Goal: Information Seeking & Learning: Check status

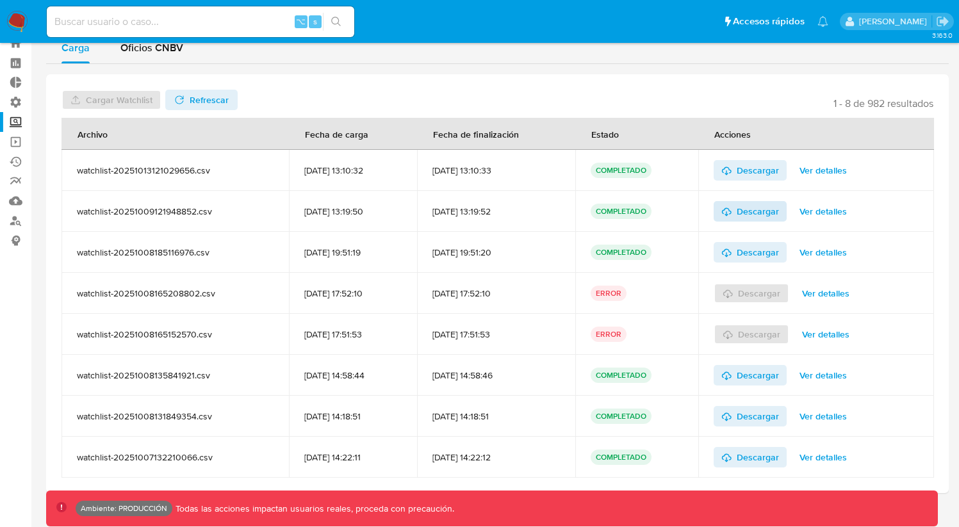
scroll to position [37, 0]
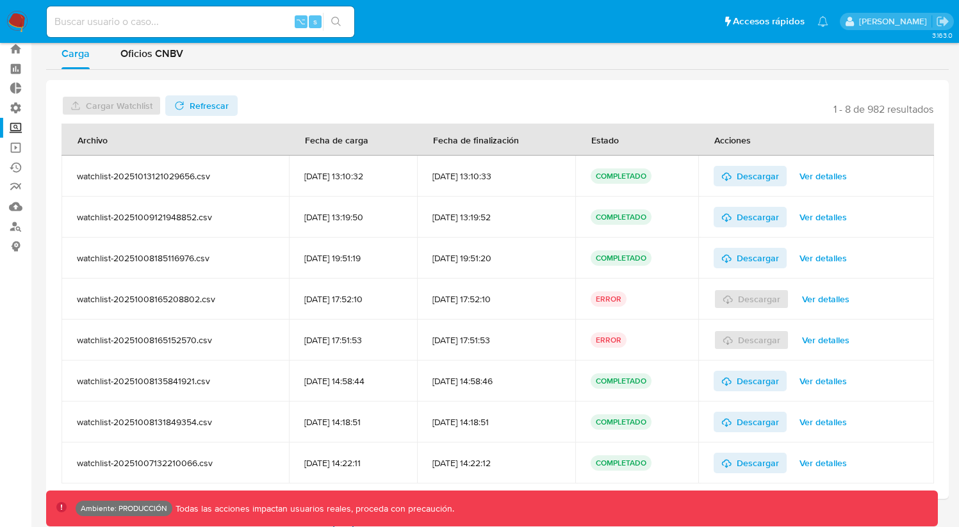
click at [814, 179] on span "Ver detalles" at bounding box center [823, 176] width 47 height 18
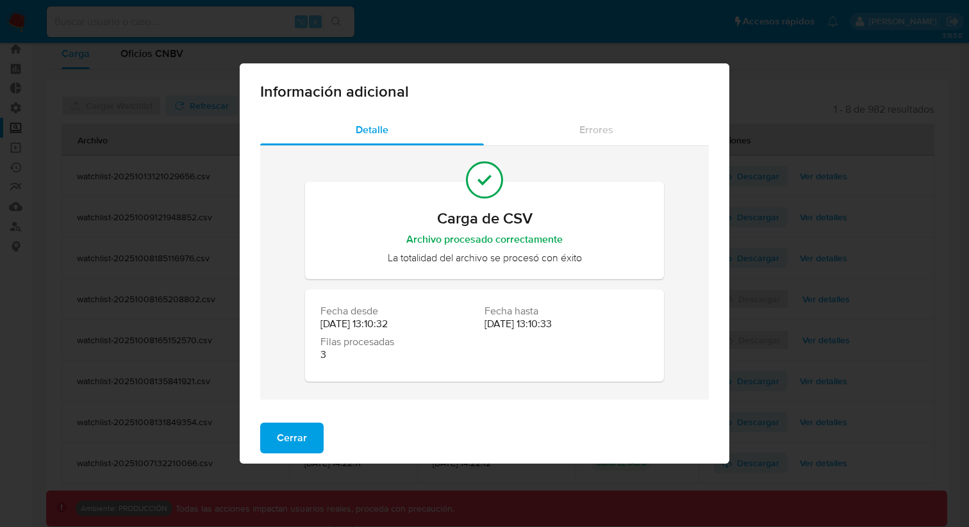
click at [302, 439] on span "Cerrar" at bounding box center [292, 438] width 30 height 28
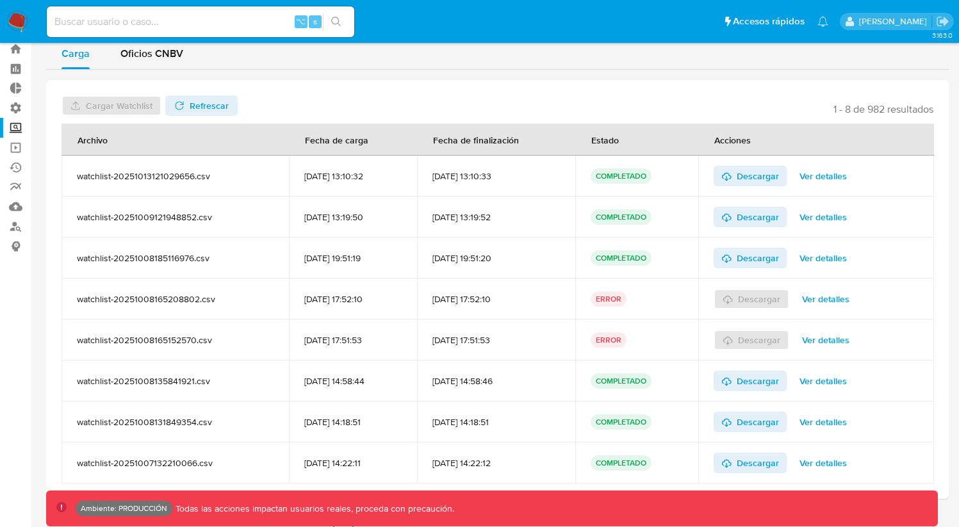
click at [810, 216] on span "Ver detalles" at bounding box center [823, 217] width 47 height 18
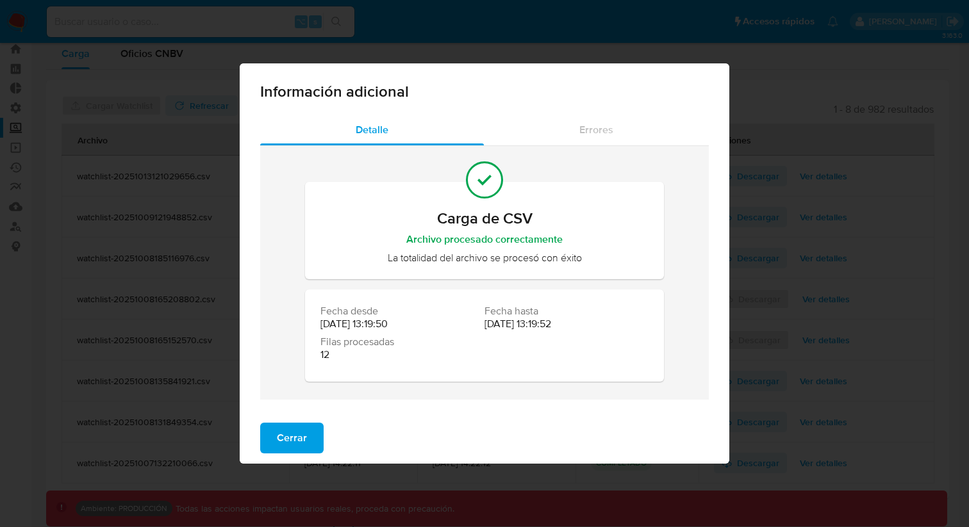
drag, startPoint x: 286, startPoint y: 430, endPoint x: 293, endPoint y: 429, distance: 6.5
click at [287, 430] on span "Cerrar" at bounding box center [292, 438] width 30 height 28
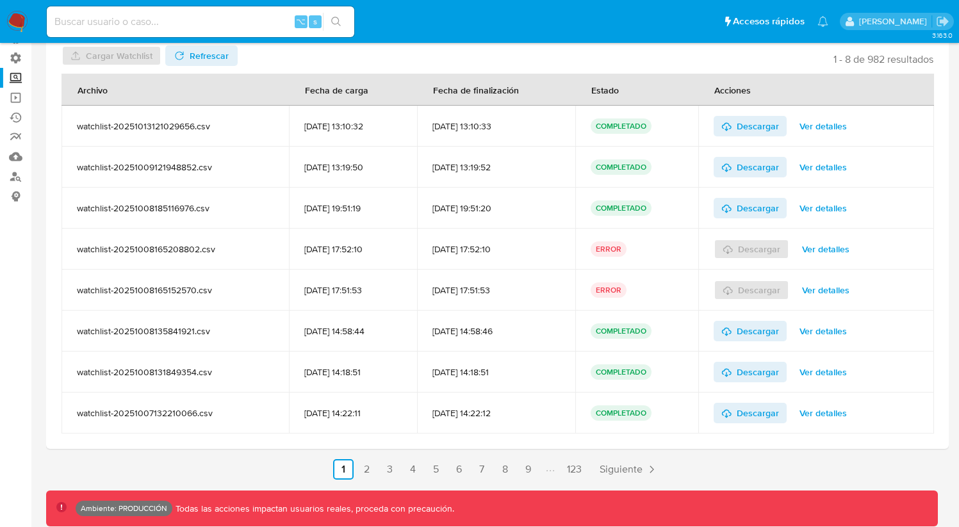
scroll to position [94, 0]
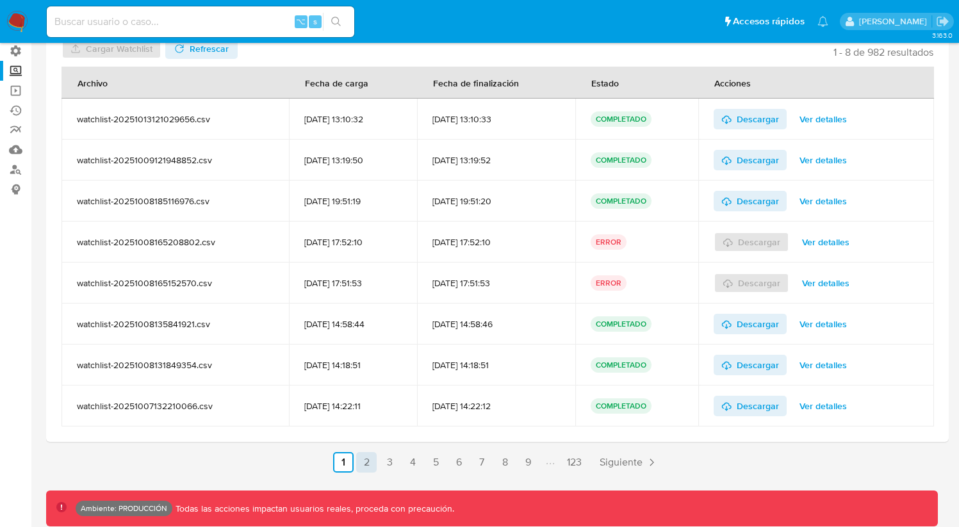
click at [368, 461] on link "2" at bounding box center [366, 462] width 21 height 21
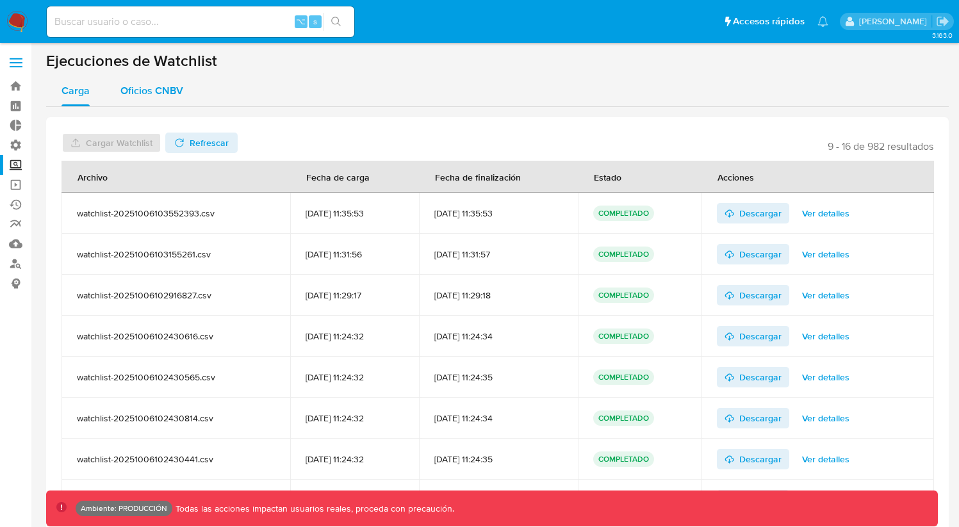
click at [182, 94] on button "Oficios CNBV" at bounding box center [152, 91] width 94 height 31
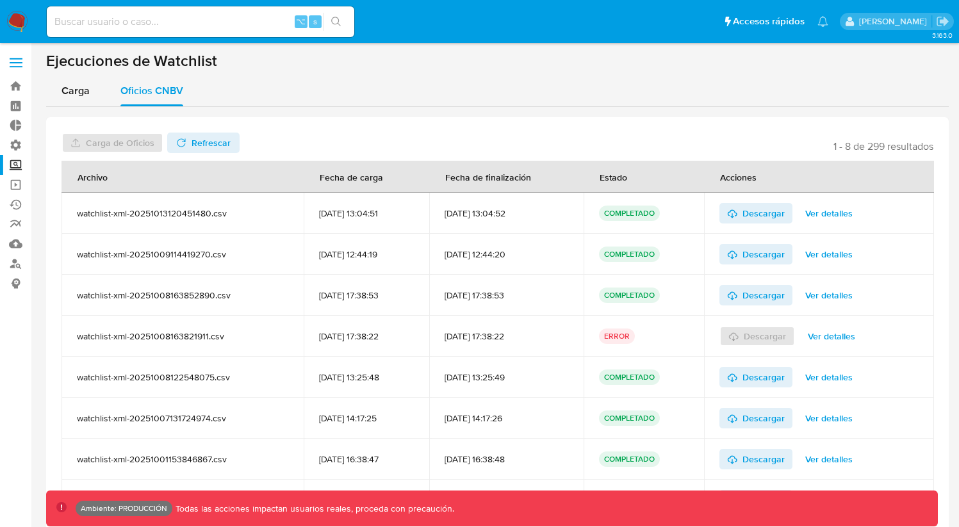
click at [826, 215] on span "Ver detalles" at bounding box center [828, 213] width 47 height 18
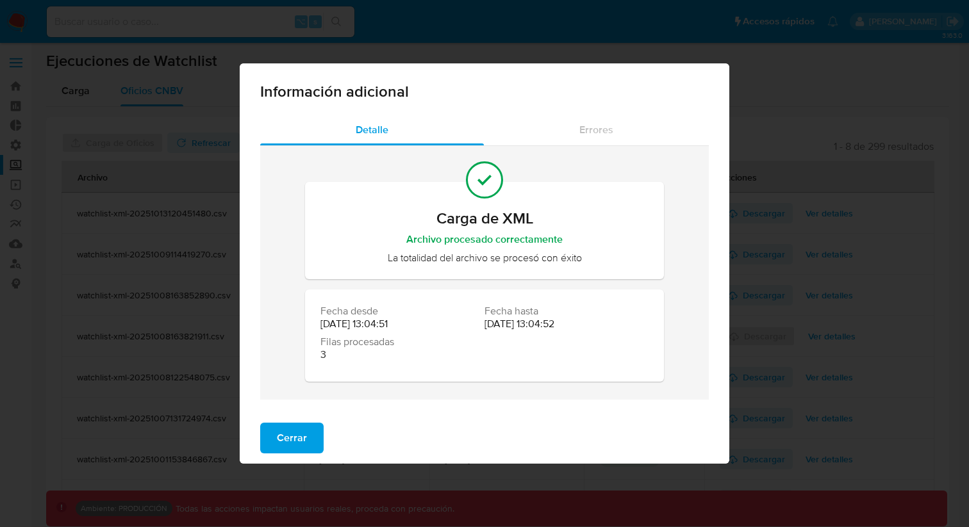
drag, startPoint x: 306, startPoint y: 438, endPoint x: 312, endPoint y: 434, distance: 7.2
click at [306, 438] on button "Cerrar" at bounding box center [291, 438] width 63 height 31
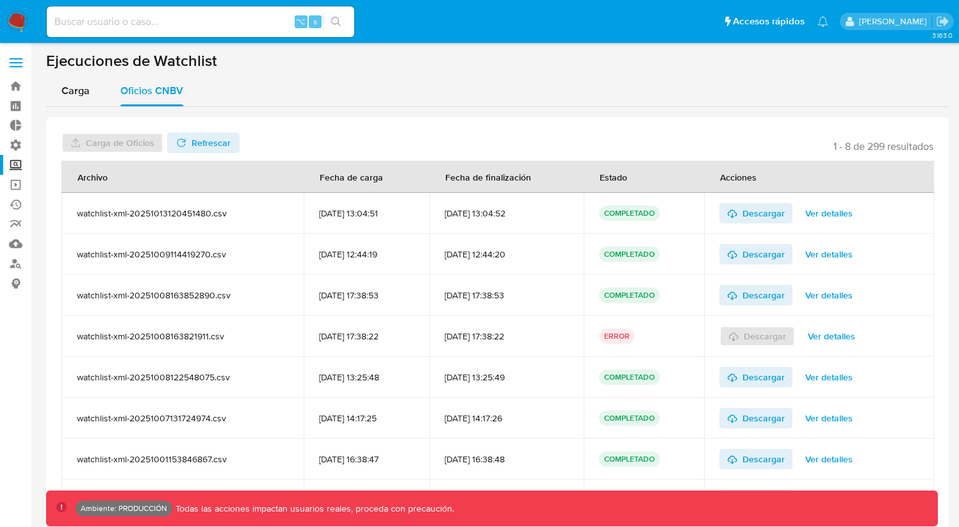
click at [817, 256] on span "Ver detalles" at bounding box center [828, 254] width 47 height 18
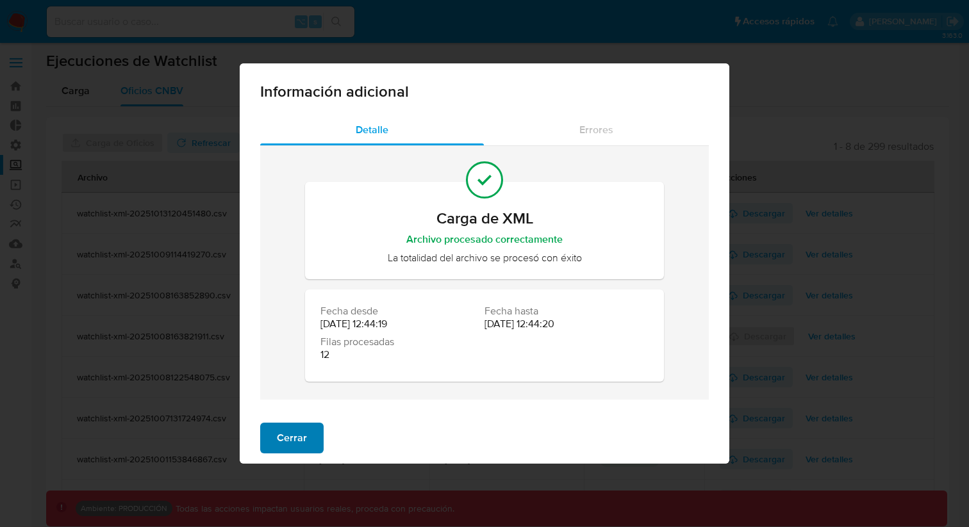
click at [297, 435] on span "Cerrar" at bounding box center [292, 438] width 30 height 28
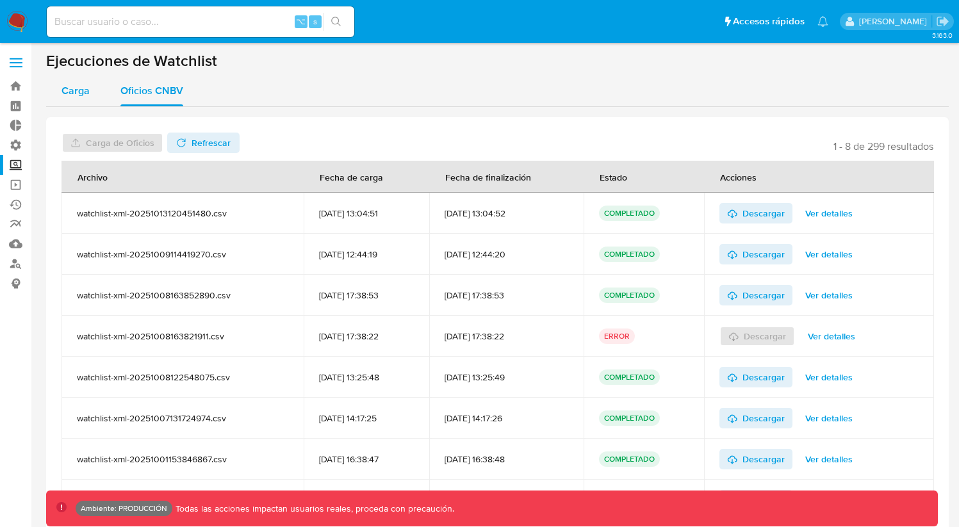
click at [81, 86] on span "Carga" at bounding box center [76, 90] width 28 height 15
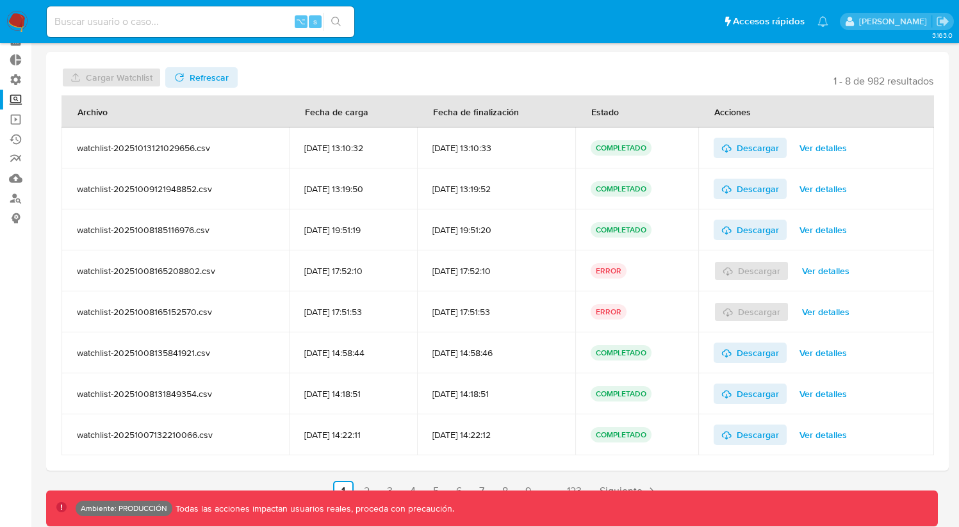
scroll to position [94, 0]
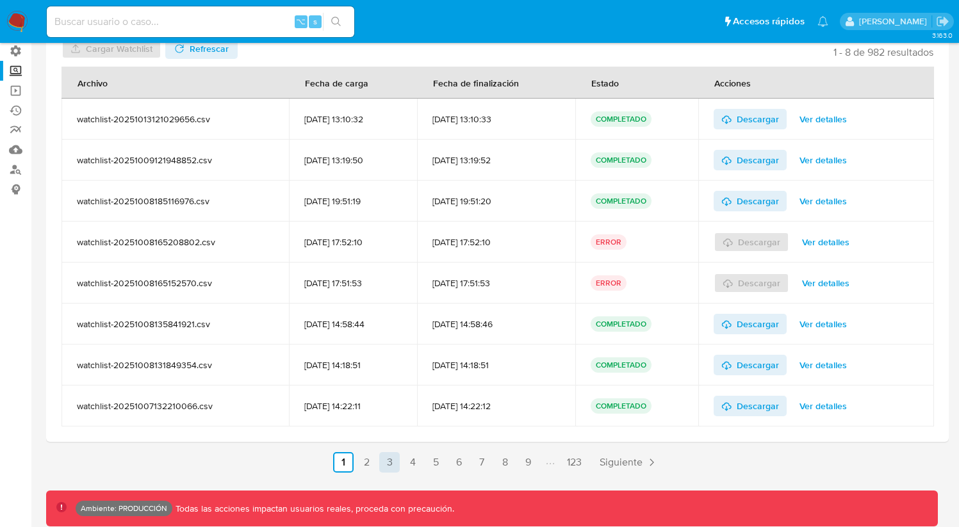
click at [392, 458] on link "3" at bounding box center [389, 462] width 21 height 21
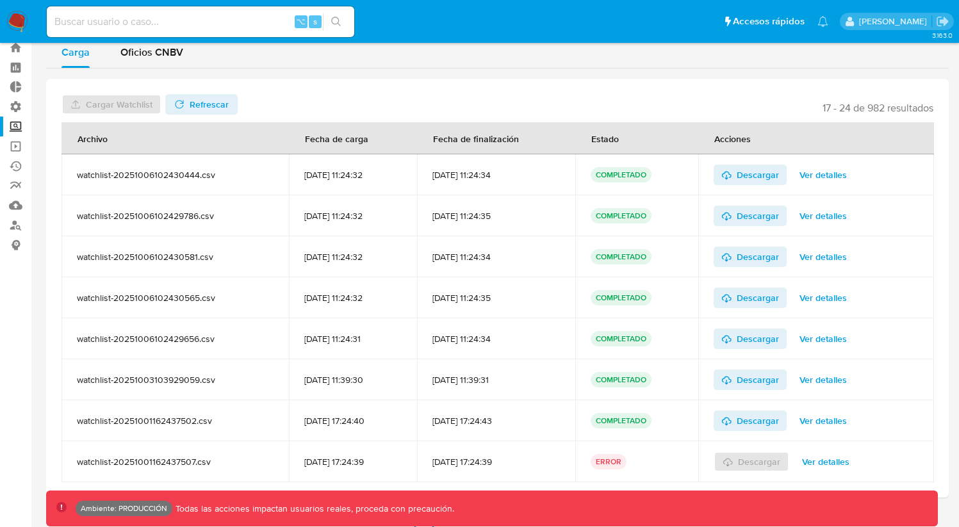
scroll to position [42, 0]
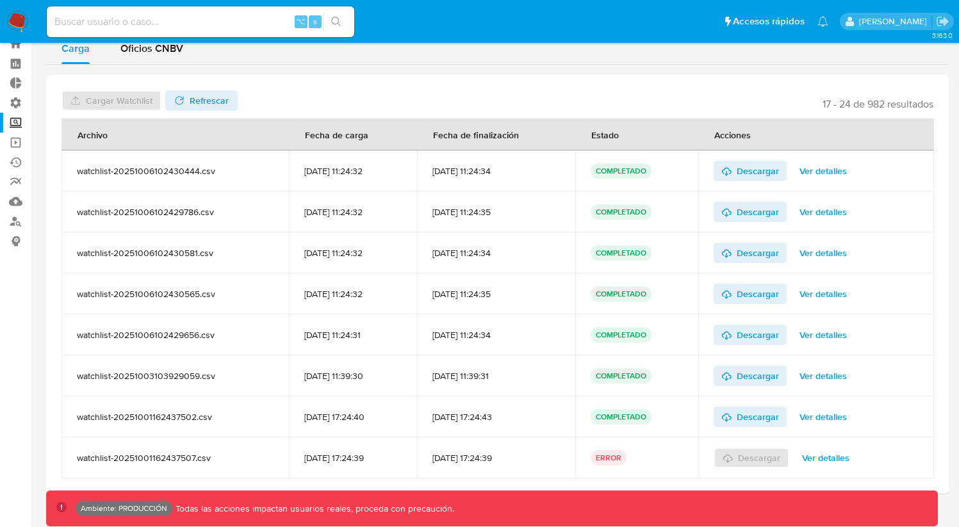
click at [832, 331] on span "Ver detalles" at bounding box center [823, 335] width 47 height 18
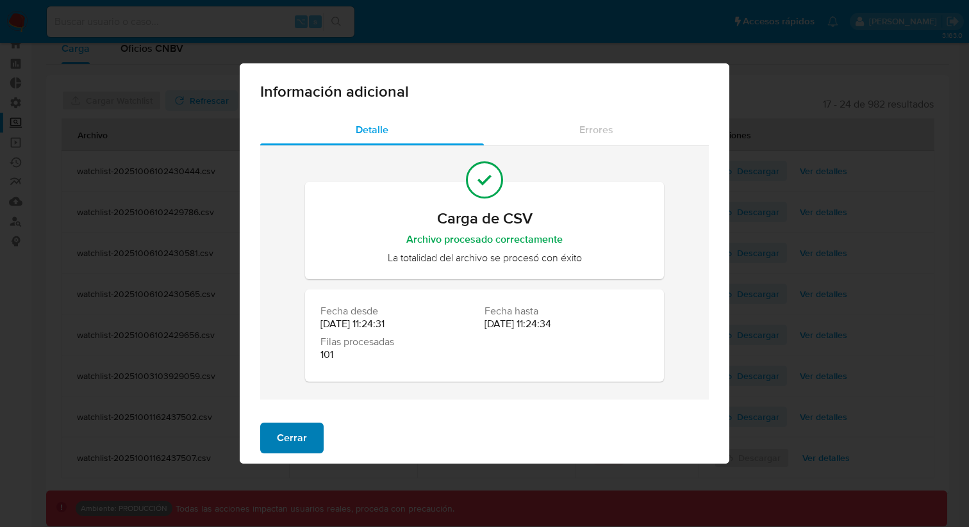
click at [307, 435] on button "Cerrar" at bounding box center [291, 438] width 63 height 31
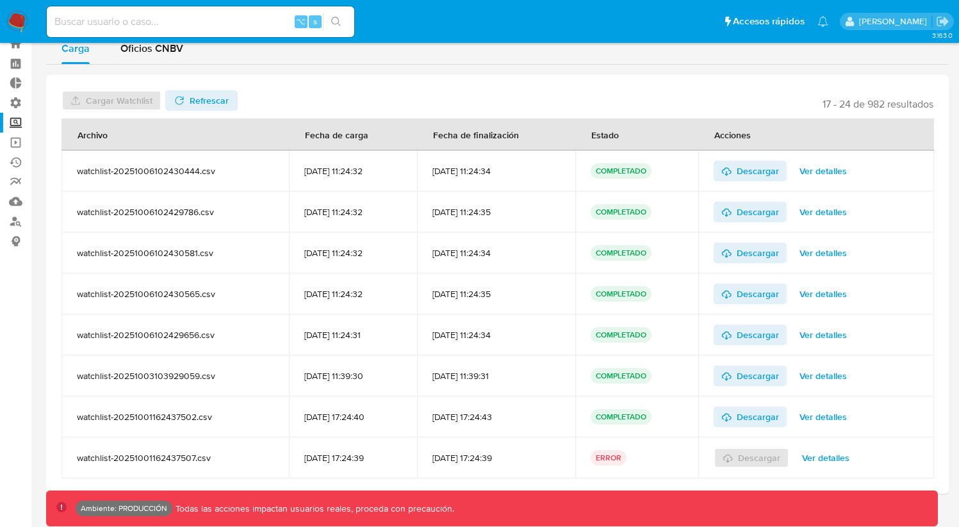
click at [829, 294] on span "Ver detalles" at bounding box center [823, 294] width 47 height 18
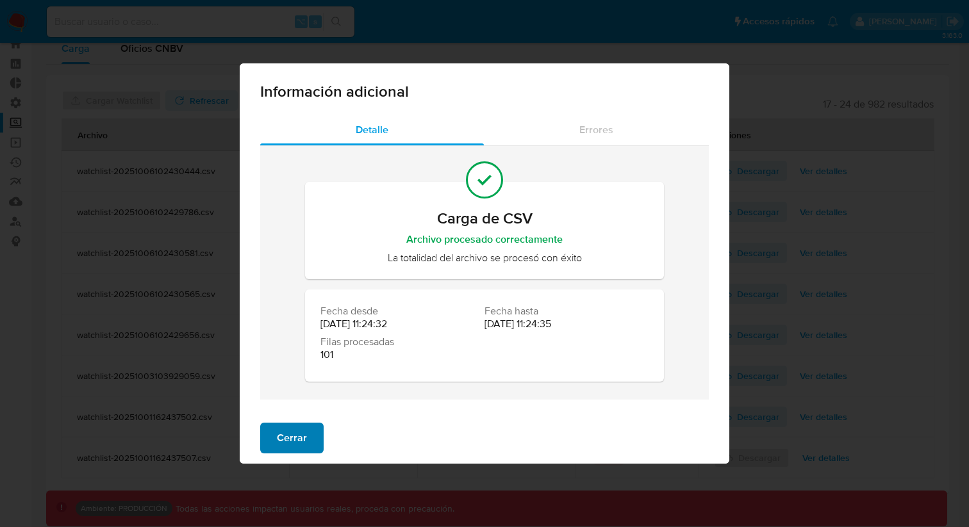
click at [283, 436] on span "Cerrar" at bounding box center [292, 438] width 30 height 28
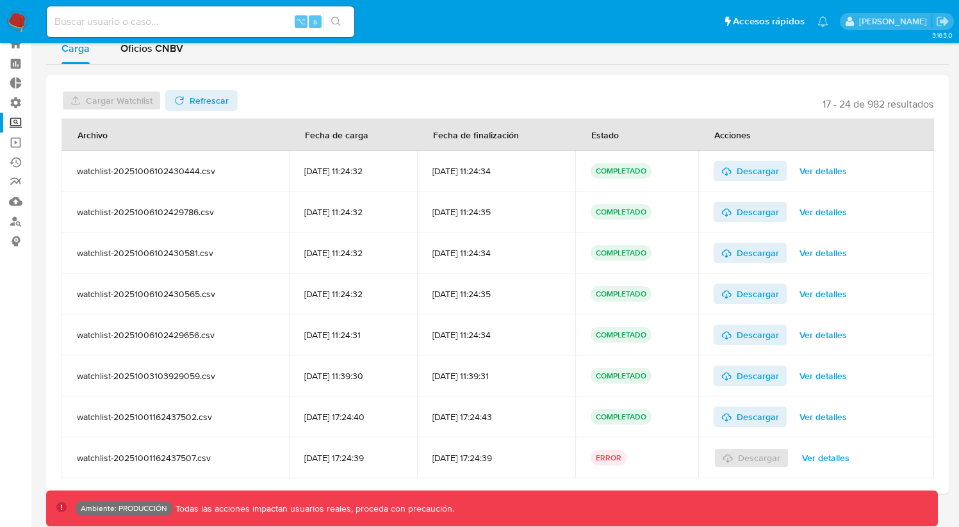
click at [824, 170] on span "Ver detalles" at bounding box center [823, 171] width 47 height 18
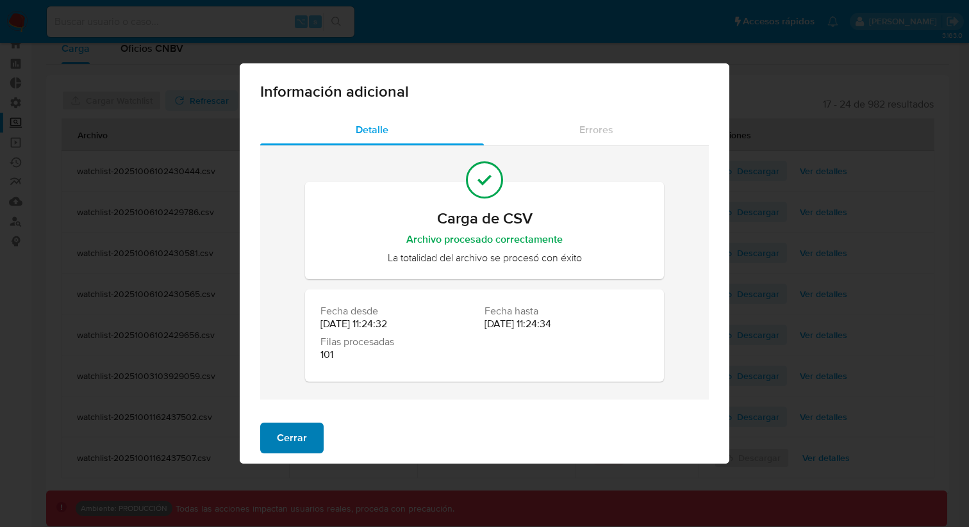
click at [293, 436] on span "Cerrar" at bounding box center [292, 438] width 30 height 28
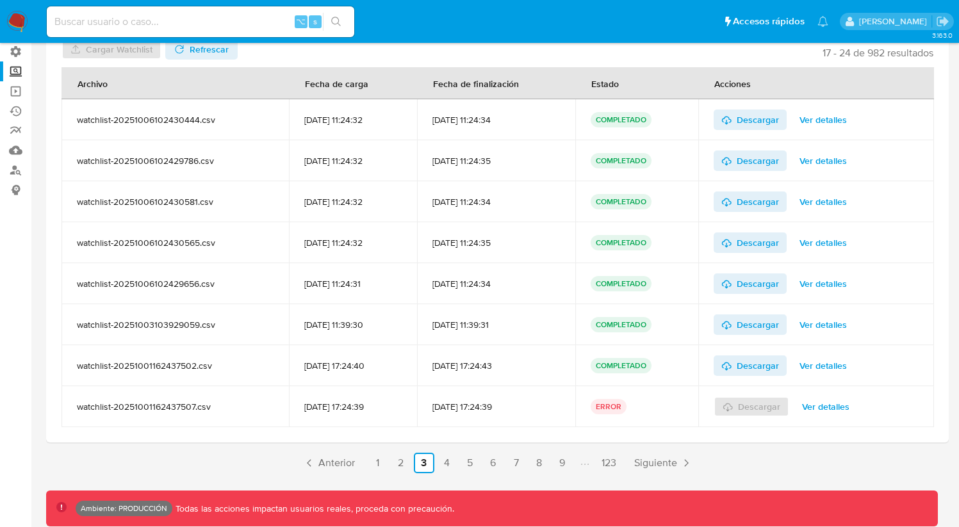
scroll to position [94, 0]
click at [399, 456] on link "2" at bounding box center [401, 462] width 21 height 21
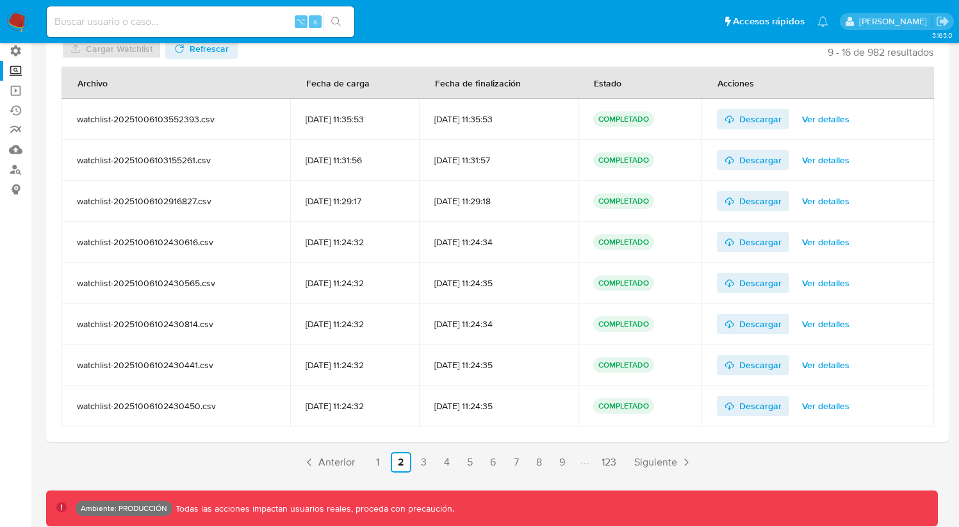
click at [810, 404] on span "Ver detalles" at bounding box center [825, 406] width 47 height 18
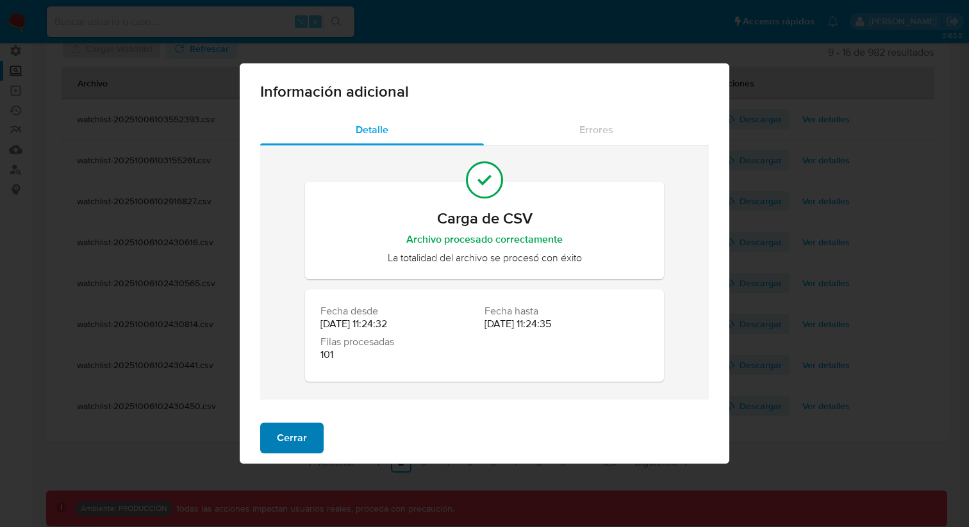
click at [304, 431] on span "Cerrar" at bounding box center [292, 438] width 30 height 28
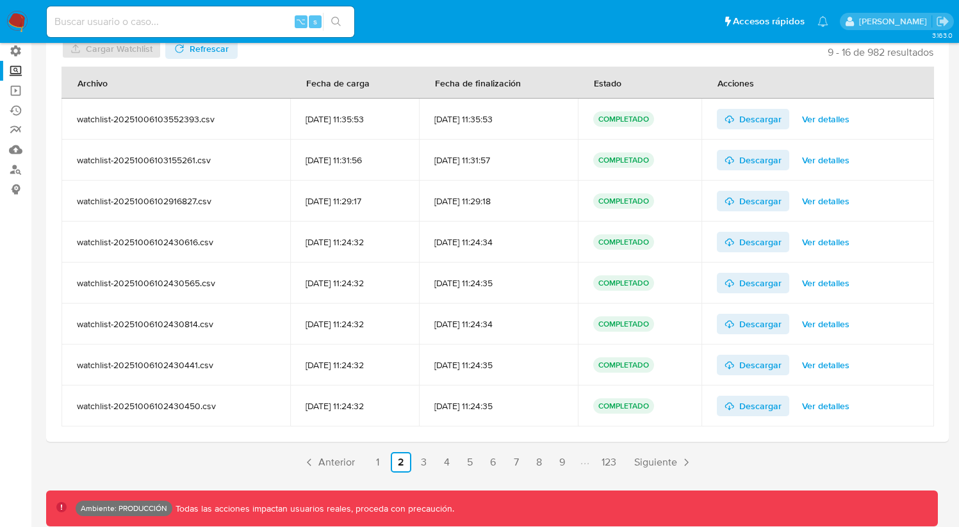
click at [811, 324] on span "Ver detalles" at bounding box center [825, 324] width 47 height 18
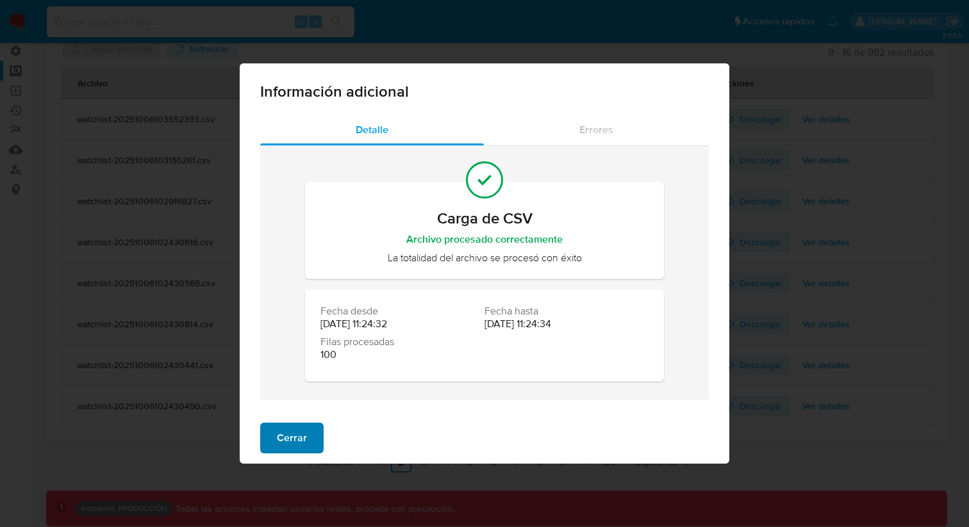
click at [300, 430] on span "Cerrar" at bounding box center [292, 438] width 30 height 28
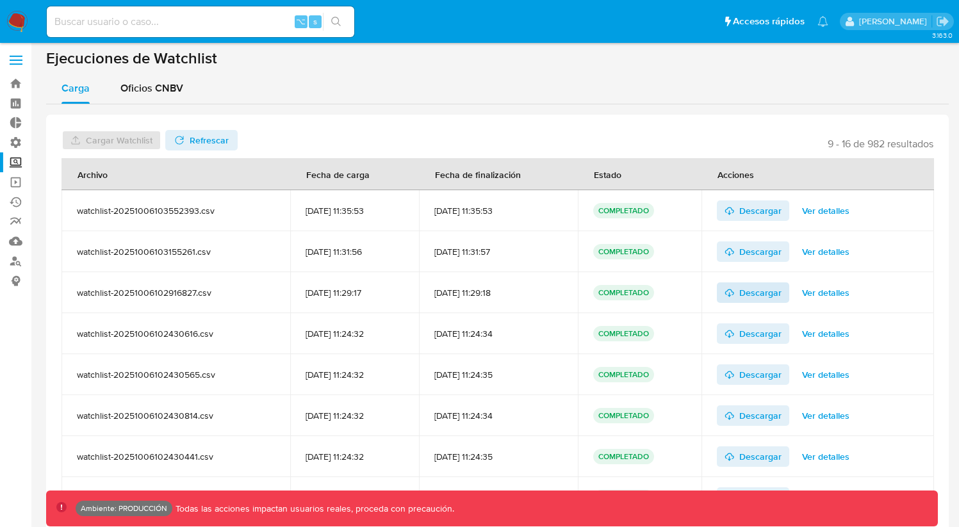
scroll to position [0, 0]
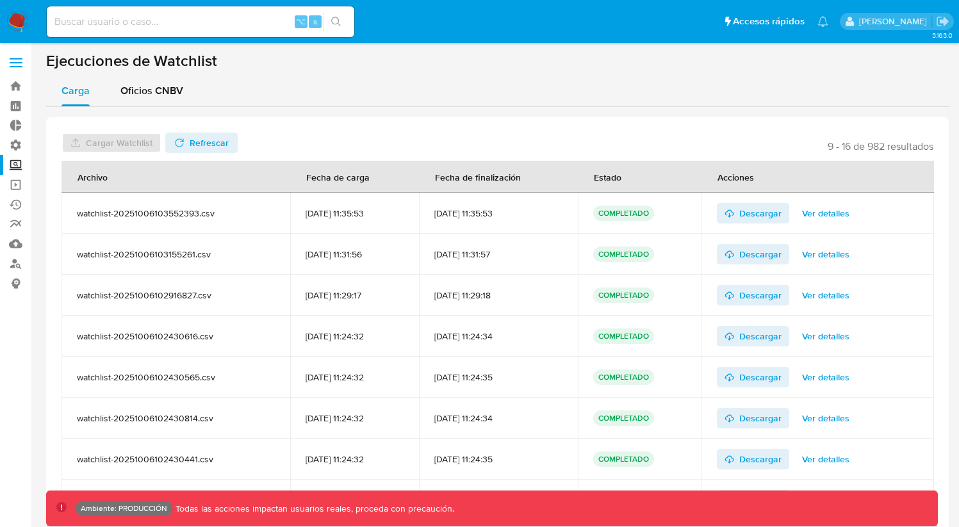
click at [846, 210] on span "Ver detalles" at bounding box center [825, 213] width 47 height 18
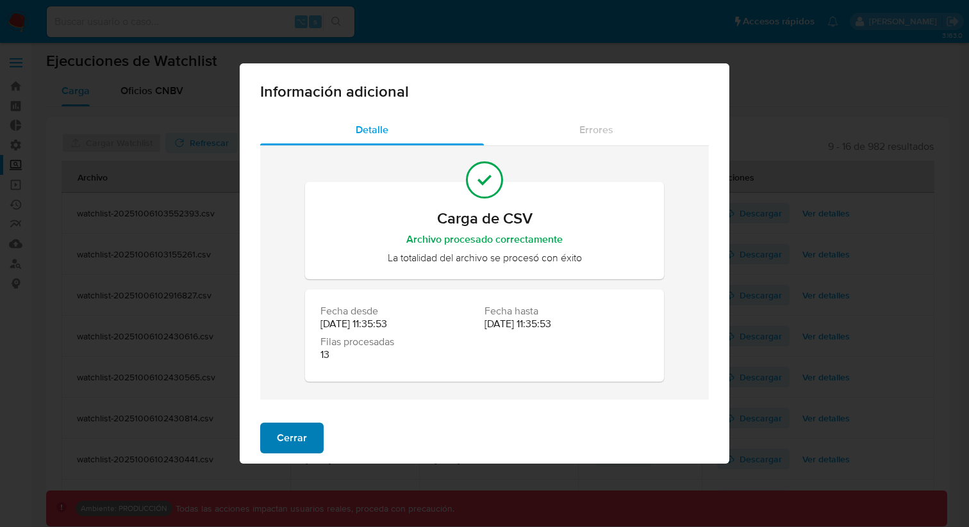
click at [304, 441] on span "Cerrar" at bounding box center [292, 438] width 30 height 28
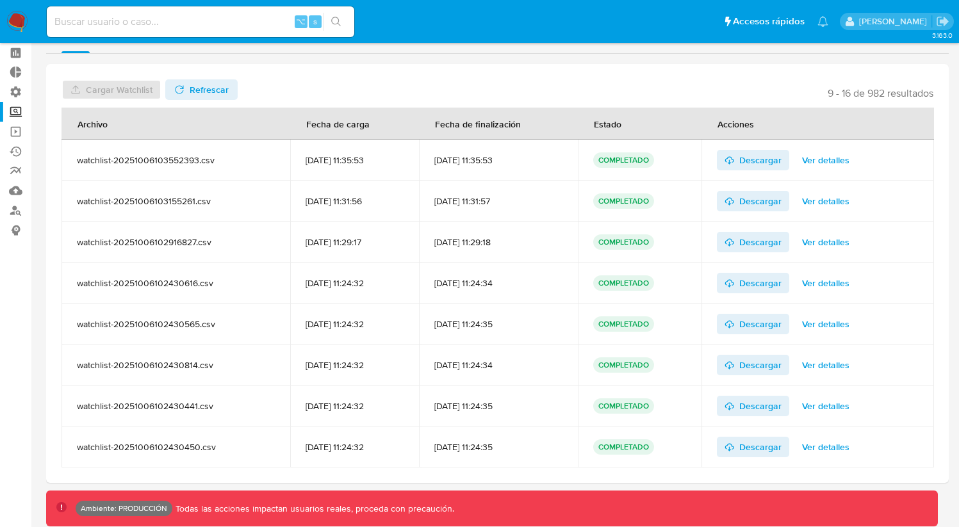
scroll to position [94, 0]
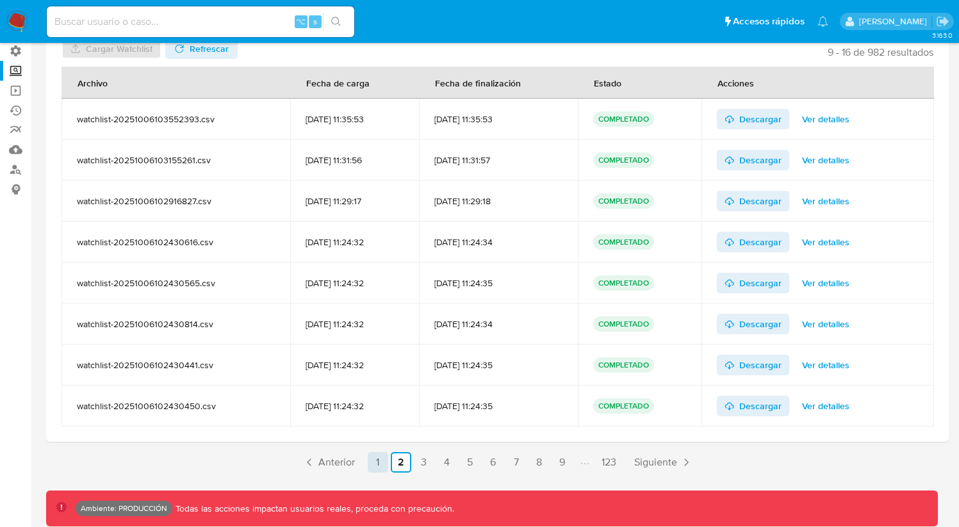
click at [378, 460] on link "1" at bounding box center [378, 462] width 21 height 21
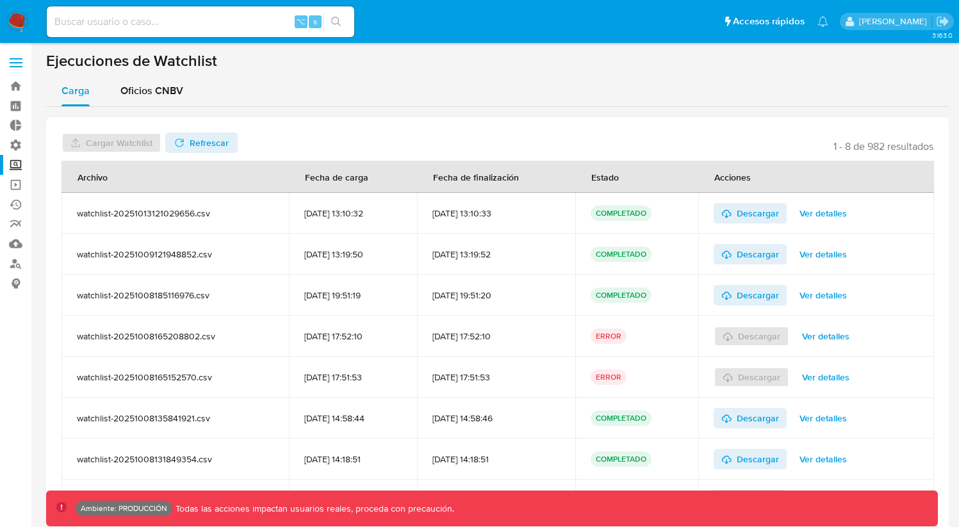
click at [825, 291] on span "Ver detalles" at bounding box center [823, 295] width 47 height 18
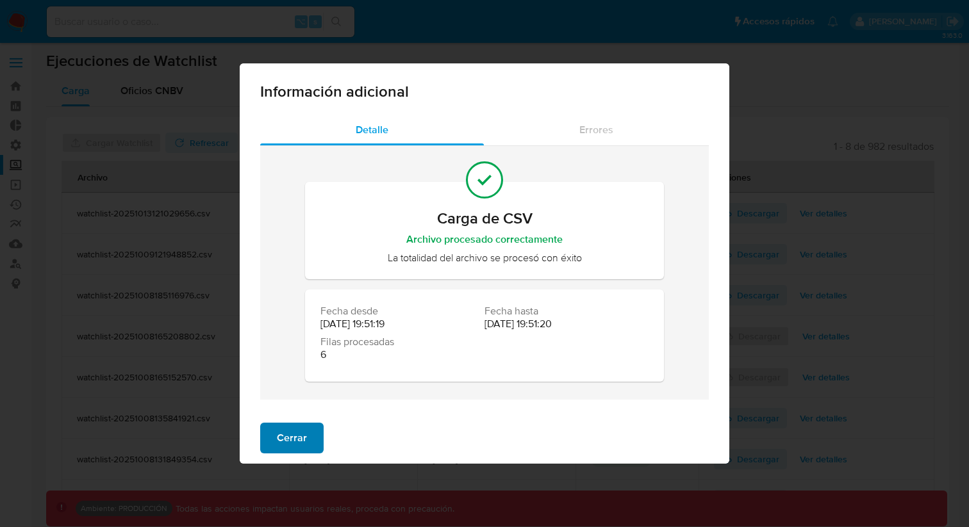
click at [317, 437] on button "Cerrar" at bounding box center [291, 438] width 63 height 31
